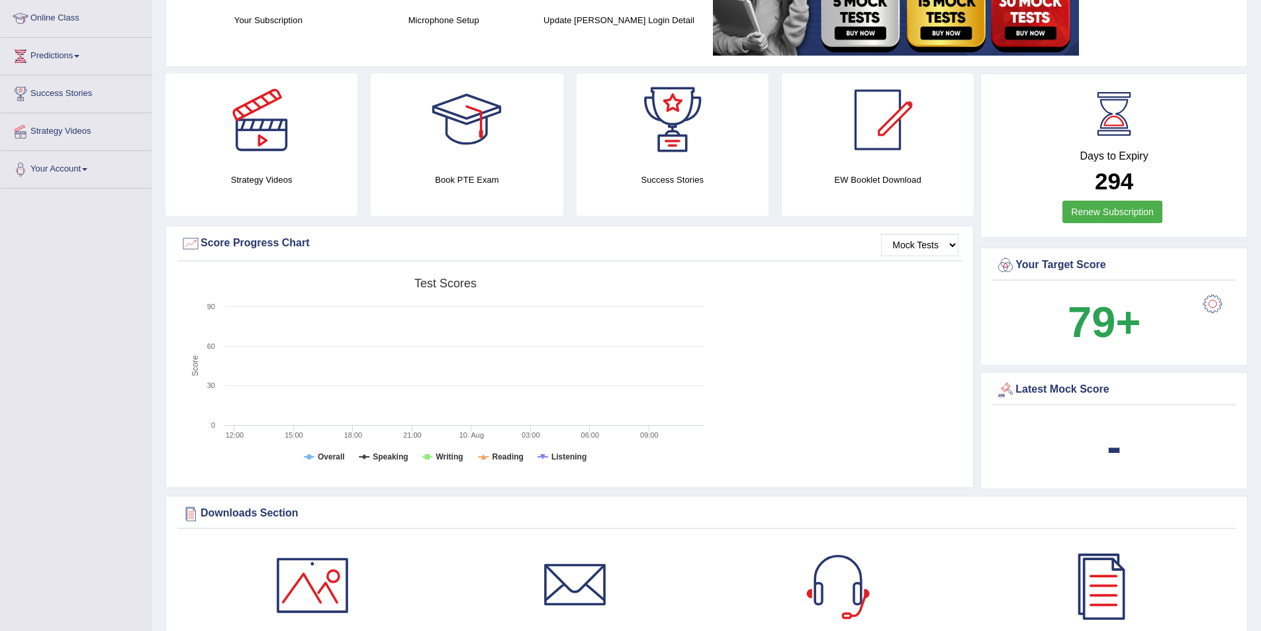
scroll to position [199, 0]
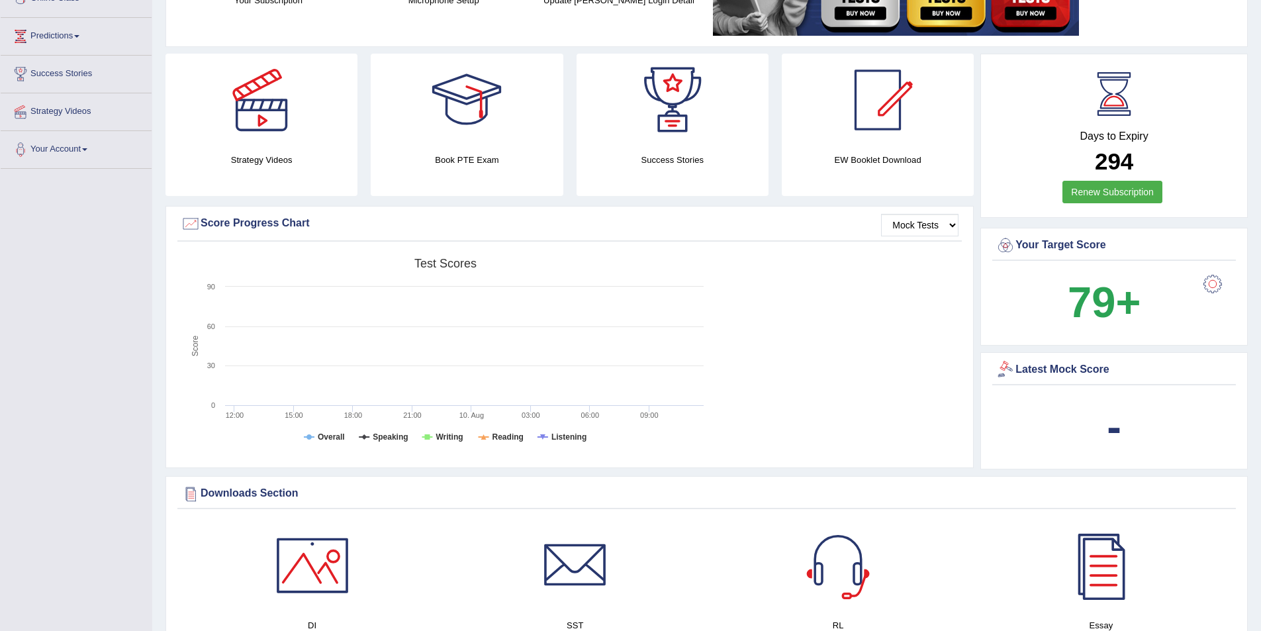
click at [1103, 420] on div "-" at bounding box center [1113, 427] width 237 height 64
click at [1009, 371] on div at bounding box center [1005, 370] width 20 height 20
click at [1098, 374] on div "Latest Mock Score" at bounding box center [1113, 370] width 237 height 20
click at [1122, 441] on div "-" at bounding box center [1113, 427] width 237 height 64
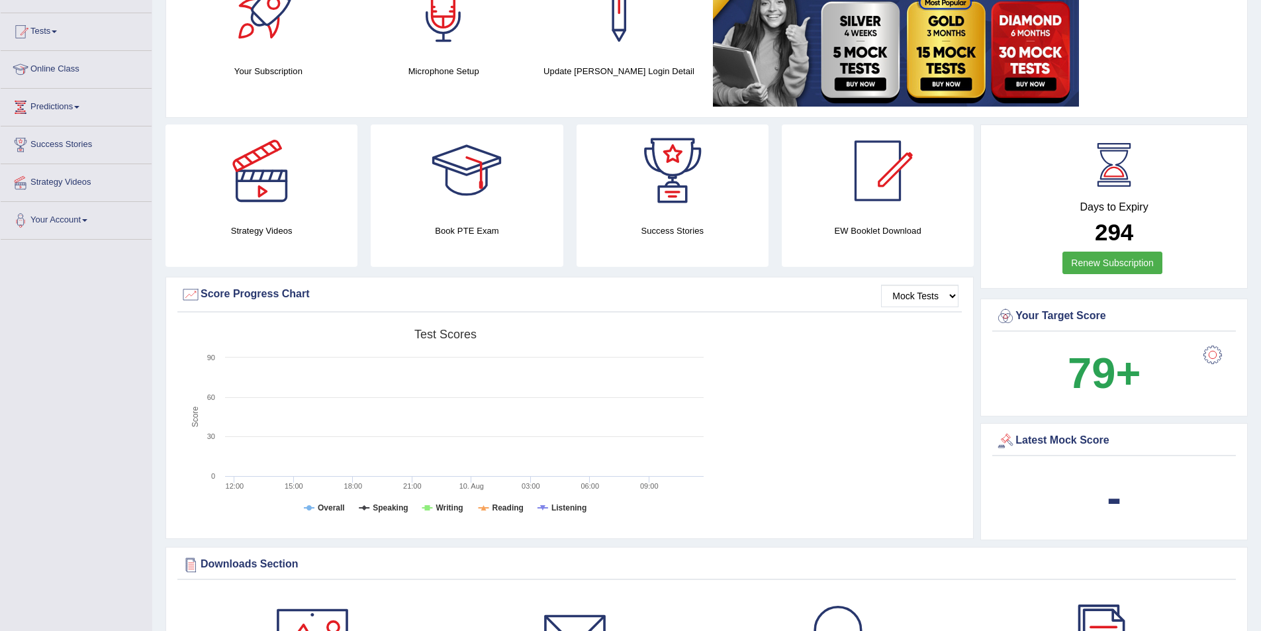
scroll to position [199, 0]
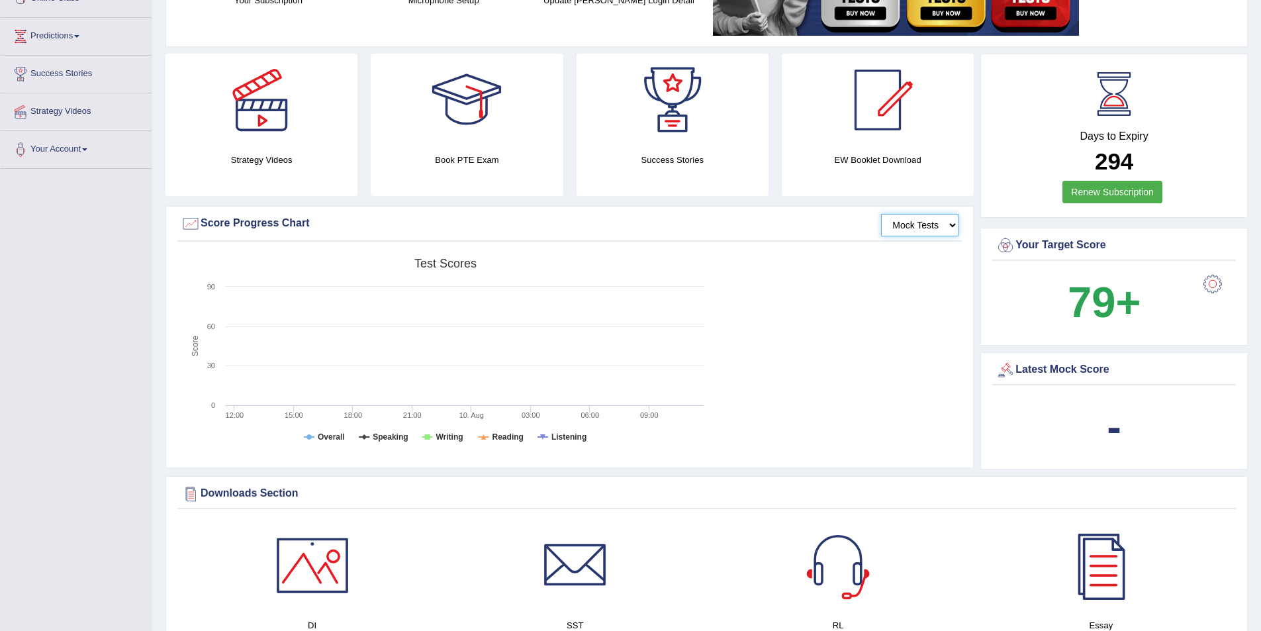
click at [956, 223] on select "Mock Tests" at bounding box center [919, 225] width 77 height 23
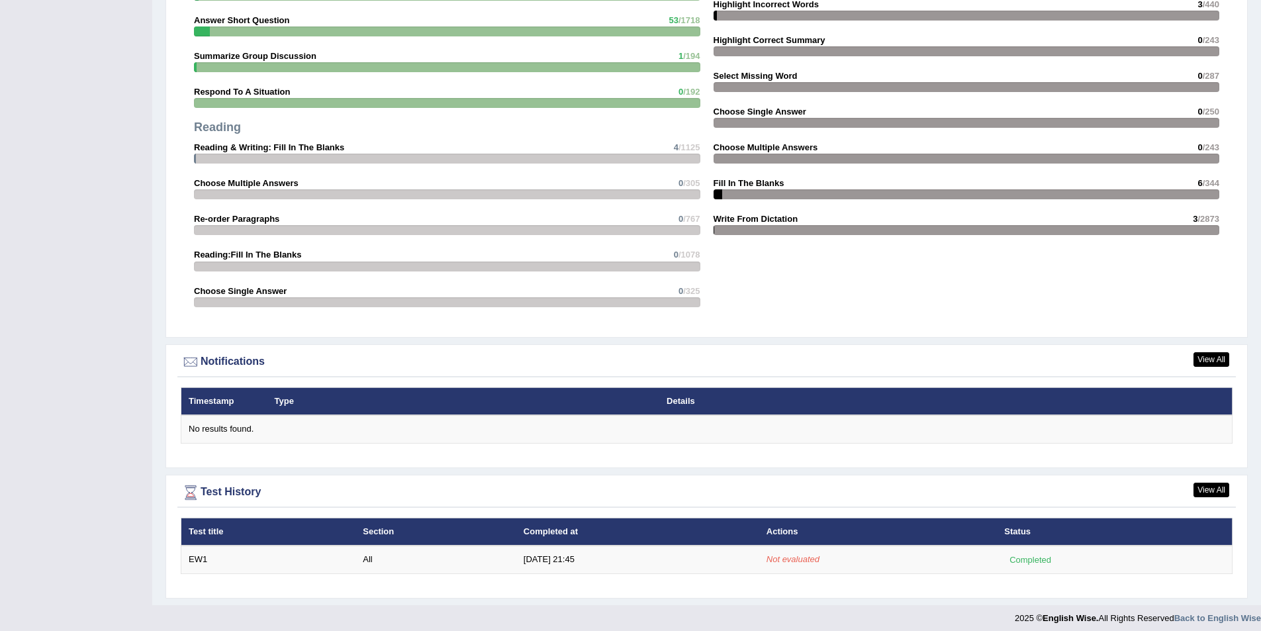
scroll to position [1283, 0]
